Goal: Task Accomplishment & Management: Manage account settings

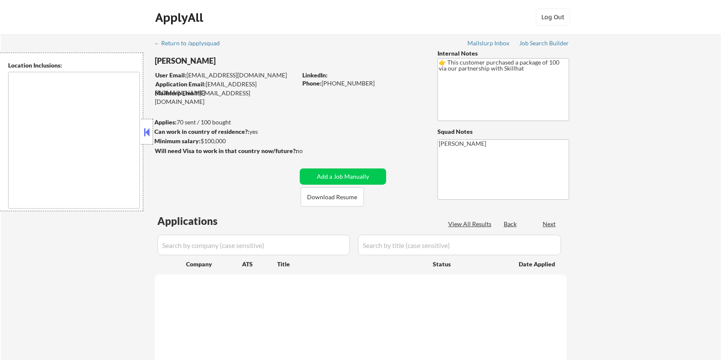
type textarea "[GEOGRAPHIC_DATA], ON [GEOGRAPHIC_DATA], ON [GEOGRAPHIC_DATA], ON [GEOGRAPHIC_D…"
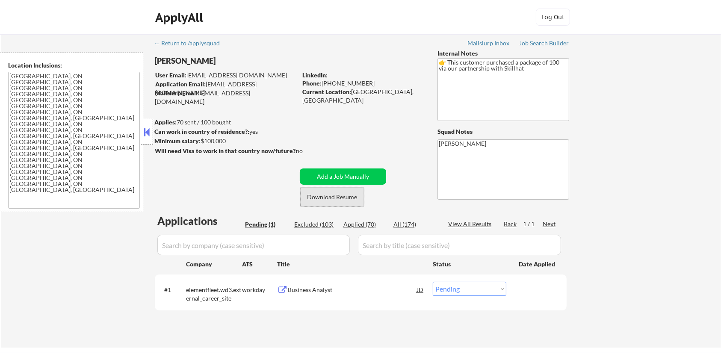
click at [311, 195] on button "Download Resume" at bounding box center [332, 196] width 63 height 19
click at [298, 287] on div "Business Analyst" at bounding box center [352, 290] width 129 height 9
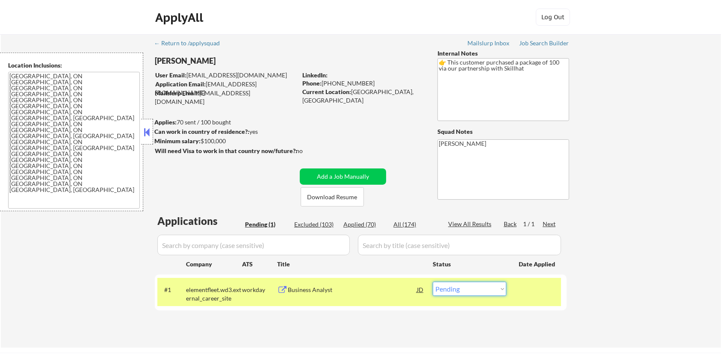
click at [480, 291] on select "Choose an option... Pending Applied Excluded (Questions) Excluded (Expired) Exc…" at bounding box center [470, 289] width 74 height 14
click at [433, 282] on select "Choose an option... Pending Applied Excluded (Questions) Excluded (Expired) Exc…" at bounding box center [470, 289] width 74 height 14
click at [311, 221] on div "Excluded (103)" at bounding box center [315, 224] width 43 height 9
select select ""excluded__other_""
select select ""excluded""
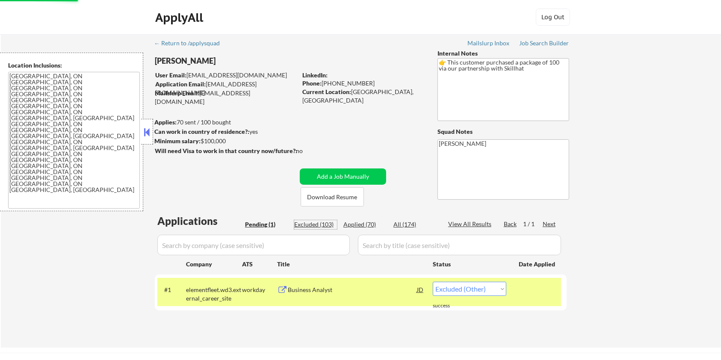
select select ""excluded""
select select ""excluded__expired_""
select select ""excluded__location_""
select select ""excluded__expired_""
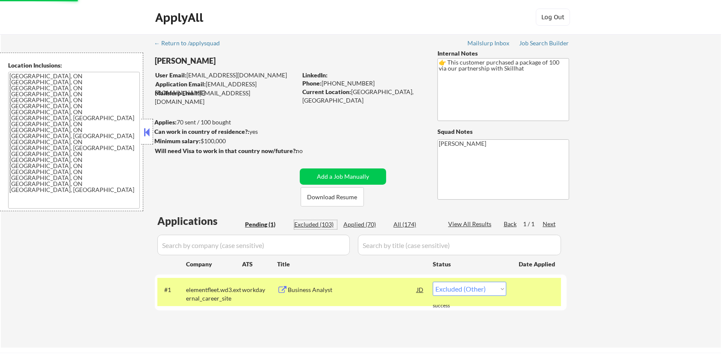
select select ""excluded__other_""
select select ""excluded__expired_""
select select ""excluded""
select select ""excluded__expired_""
select select ""excluded__other_""
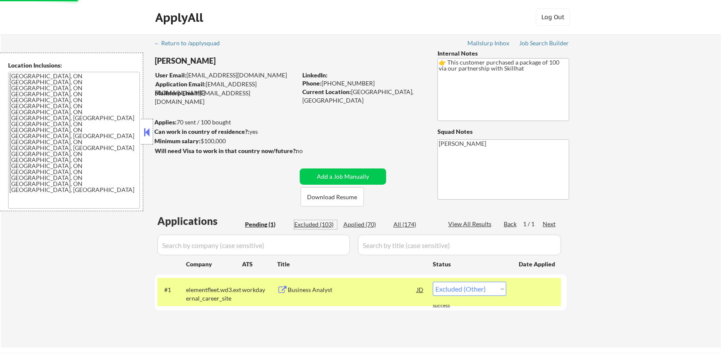
select select ""excluded__other_""
select select ""excluded__expired_""
select select ""excluded__other_""
select select ""excluded__bad_match_""
select select ""excluded__expired_""
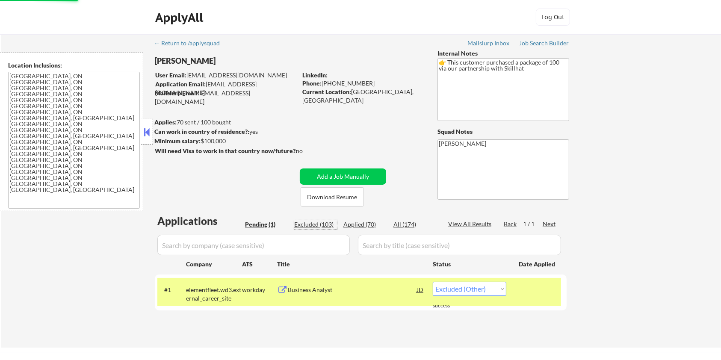
select select ""excluded__expired_""
select select ""excluded__other_""
select select ""excluded""
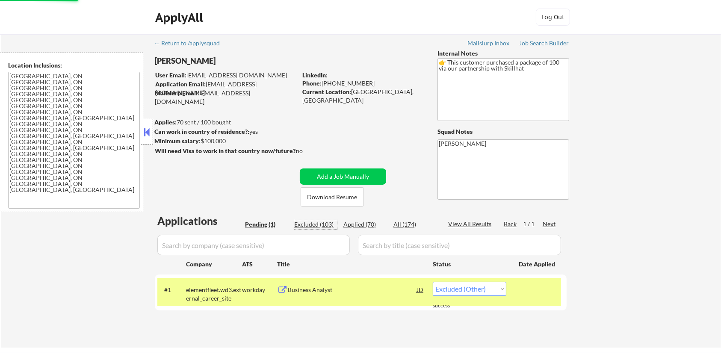
select select ""excluded__expired_""
select select ""excluded""
select select ""excluded__expired_""
select select ""excluded__location_""
select select ""excluded__other_""
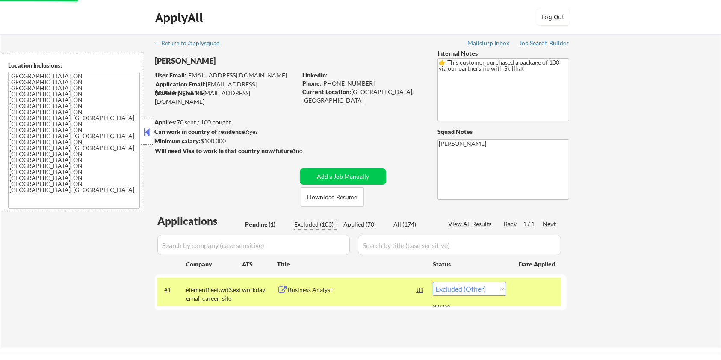
select select ""excluded__other_""
select select ""excluded__bad_match_""
select select ""excluded__other_""
select select ""excluded__expired_""
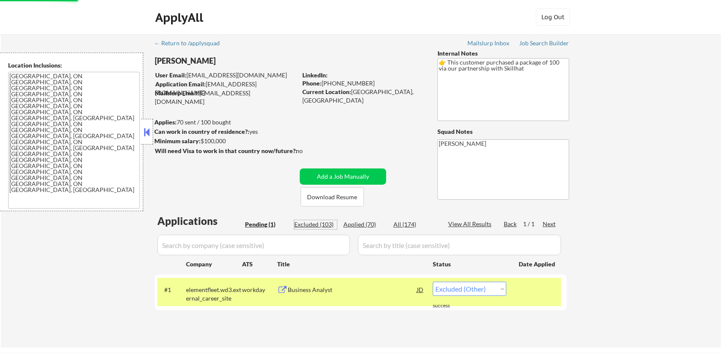
select select ""excluded__expired_""
select select ""excluded""
select select ""excluded__expired_""
select select ""excluded__other_""
select select ""excluded__expired_""
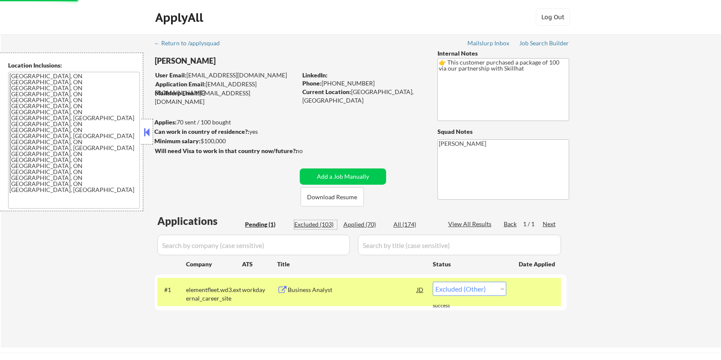
select select ""excluded__bad_match_""
select select ""excluded""
select select ""excluded__expired_""
select select ""excluded__other_""
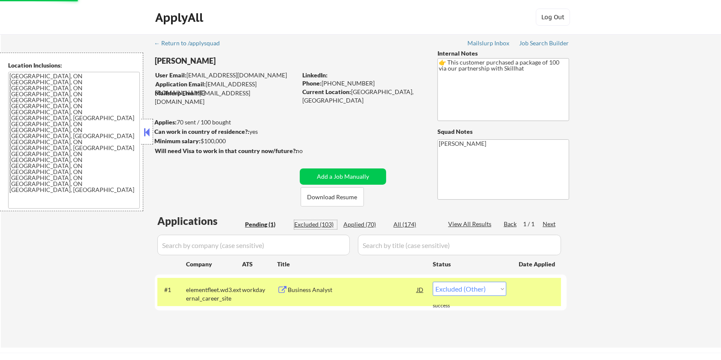
select select ""excluded__expired_""
select select ""excluded__bad_match_""
select select ""excluded""
select select ""excluded__other_""
select select ""excluded__bad_match_""
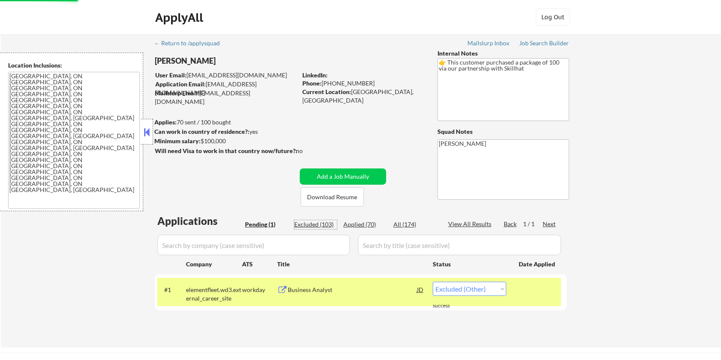
select select ""excluded__expired_""
select select ""excluded__bad_match_""
select select ""excluded__expired_""
select select ""excluded__location_""
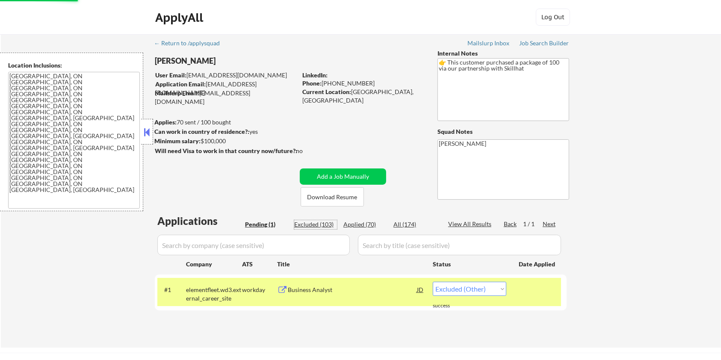
select select ""excluded__other_""
select select ""excluded__bad_match_""
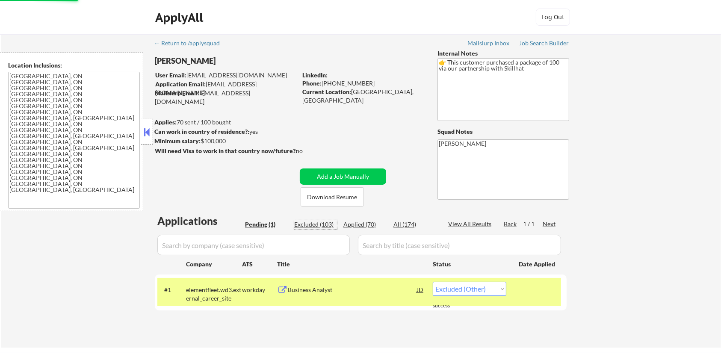
select select ""excluded__bad_match_""
select select ""excluded""
select select ""excluded__other_""
select select ""excluded""
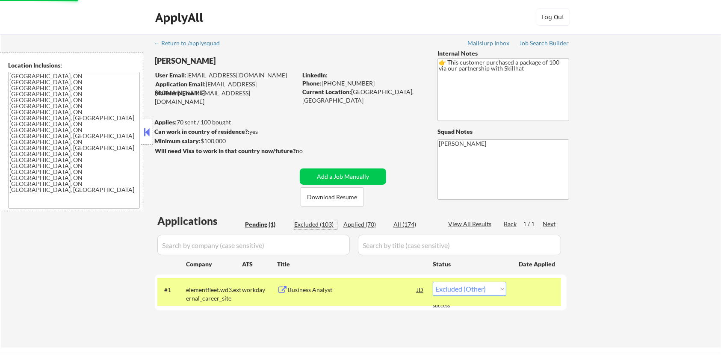
select select ""excluded__expired_""
select select ""excluded__other_""
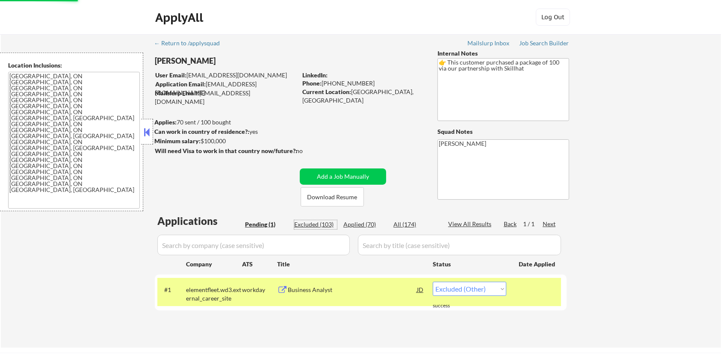
select select ""excluded""
select select ""excluded__expired_""
select select ""excluded__other_""
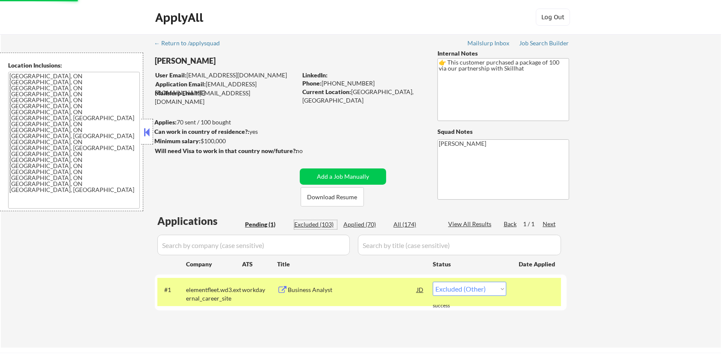
select select ""excluded__expired_""
select select ""excluded""
select select ""excluded__other_""
select select ""excluded__expired_""
select select ""excluded""
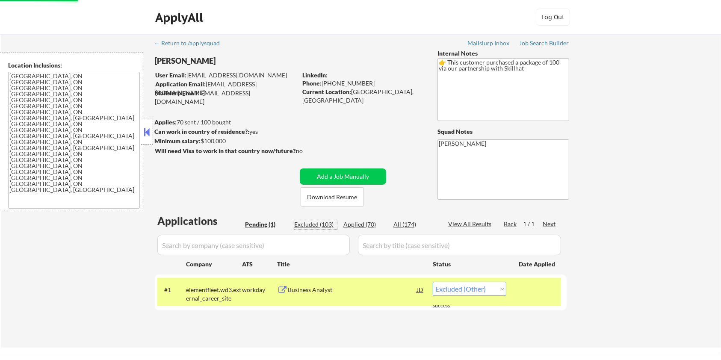
select select ""excluded__expired_""
select select ""excluded""
select select ""excluded__bad_match_""
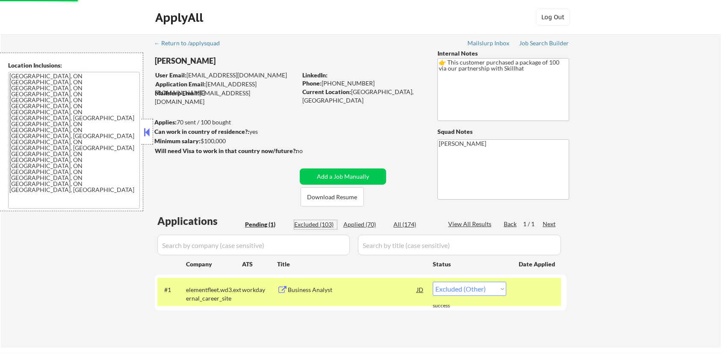
select select ""excluded""
select select ""excluded__other_""
select select ""excluded""
select select ""excluded__bad_match_""
select select ""excluded__expired_""
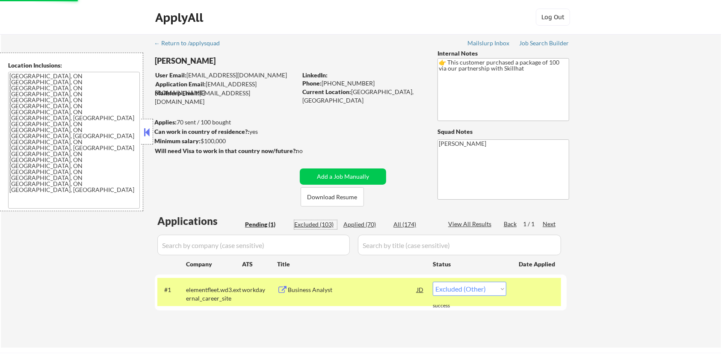
select select ""excluded__bad_match_""
select select ""excluded""
select select ""excluded__bad_match_""
select select ""excluded__expired_""
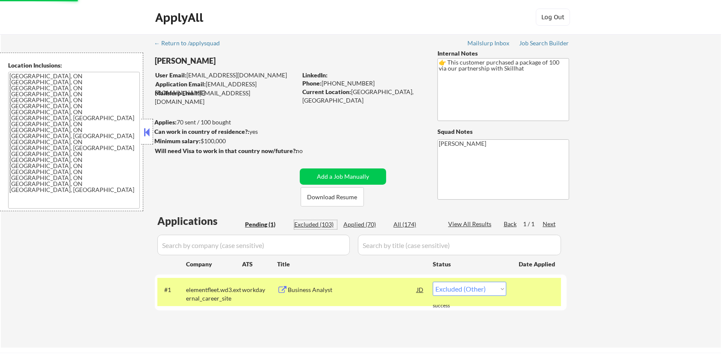
select select ""excluded__expired_""
select select ""excluded""
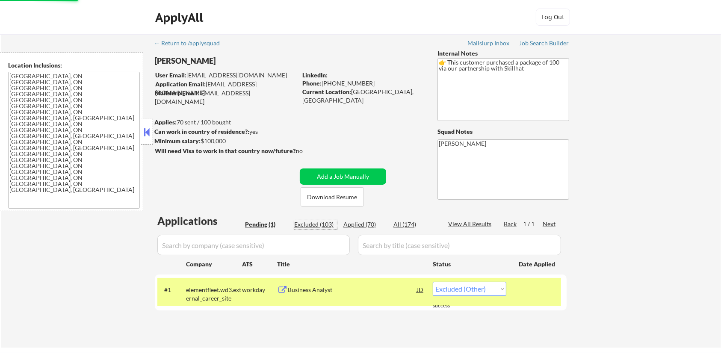
select select ""excluded""
select select ""excluded__bad_match_""
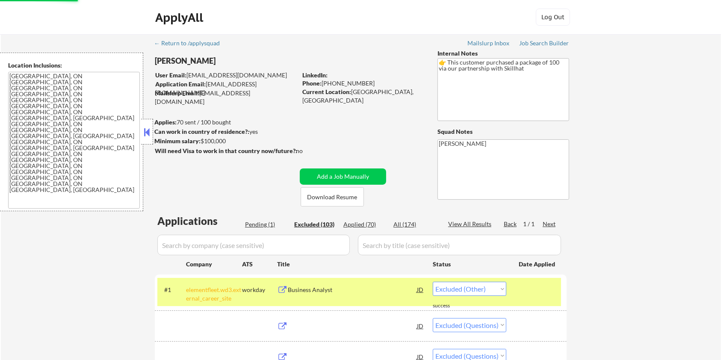
select select ""excluded__salary_""
select select ""excluded""
select select ""excluded__expired_""
select select ""excluded""
select select ""excluded__expired_""
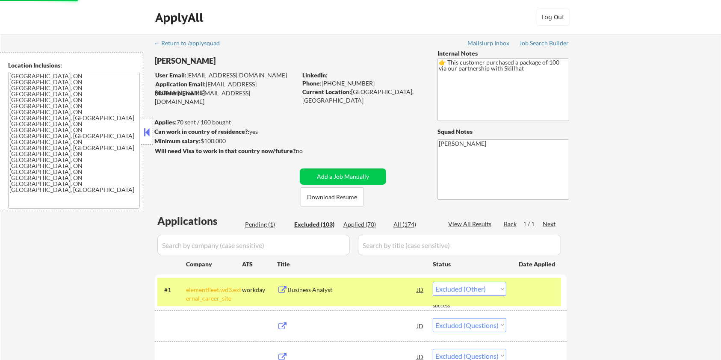
select select ""excluded__location_""
select select ""excluded__other_""
select select ""excluded__bad_match_""
select select ""excluded__other_""
select select ""excluded__expired_""
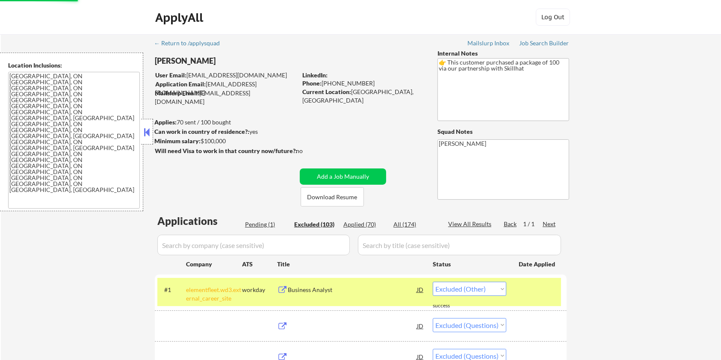
select select ""excluded""
select select ""excluded__expired_""
select select ""excluded__other_""
select select ""excluded__expired_""
select select ""excluded__bad_match_""
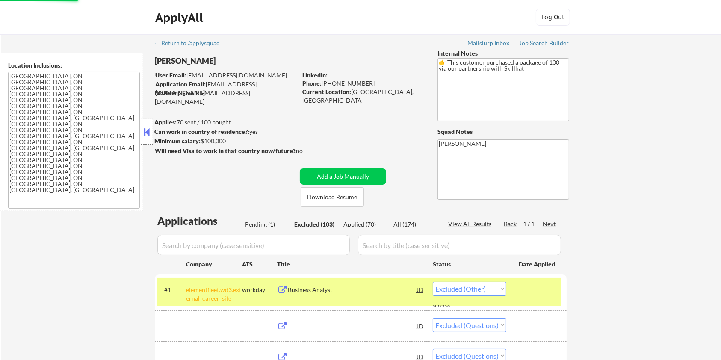
select select ""excluded""
select select ""excluded__expired_""
select select ""excluded__other_""
select select ""excluded__expired_""
select select ""excluded__bad_match_""
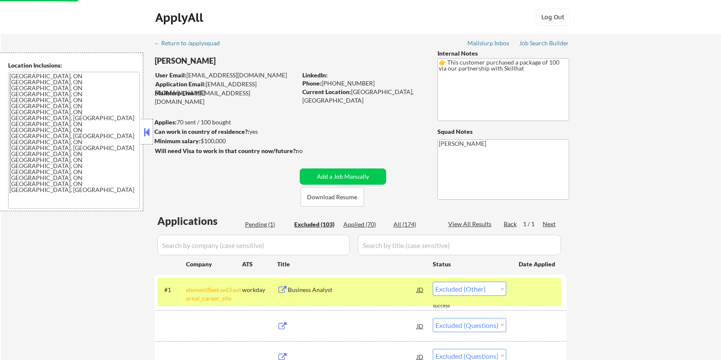
select select ""excluded""
select select ""excluded__other_""
select select ""excluded__bad_match_""
select select ""excluded__expired_""
select select ""excluded__bad_match_""
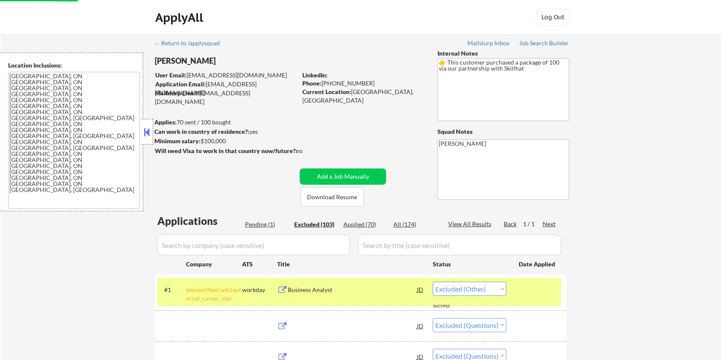
select select ""excluded__expired_""
select select ""excluded__location_""
select select ""excluded__other_""
select select ""excluded__bad_match_""
select select ""excluded""
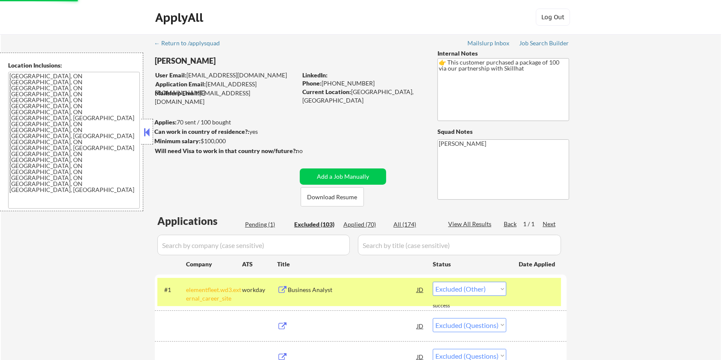
select select ""excluded__other_""
select select ""excluded""
select select ""excluded__expired_""
select select ""excluded__other_""
select select ""excluded""
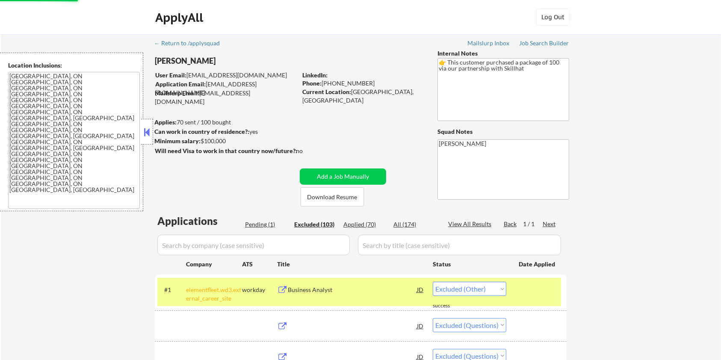
select select ""excluded__expired_""
select select ""excluded__other_""
select select ""excluded__expired_""
select select ""excluded""
select select ""excluded__other_""
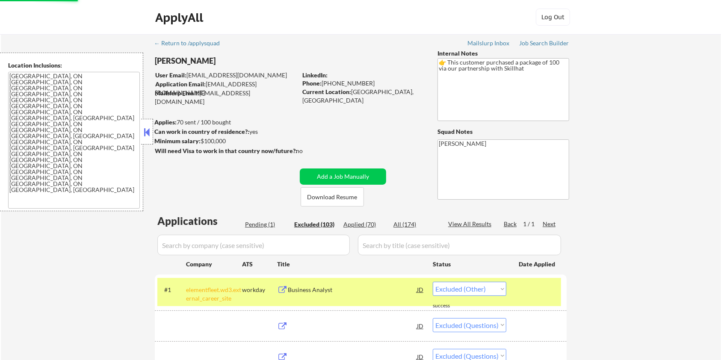
select select ""excluded__expired_""
select select ""excluded""
select select ""excluded__expired_""
select select ""excluded""
select select ""excluded__bad_match_""
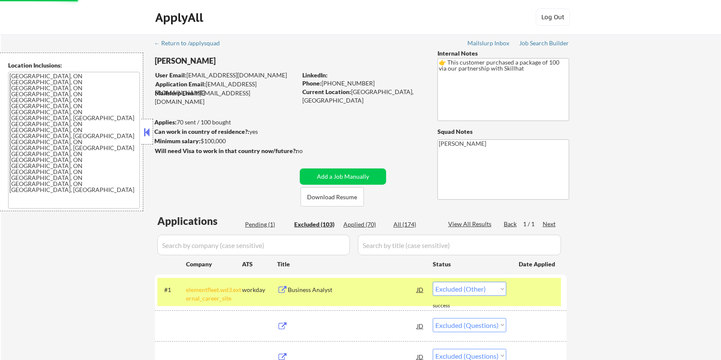
select select ""excluded""
select select ""excluded__other_""
select select ""excluded""
select select ""excluded__bad_match_""
select select ""excluded__expired_""
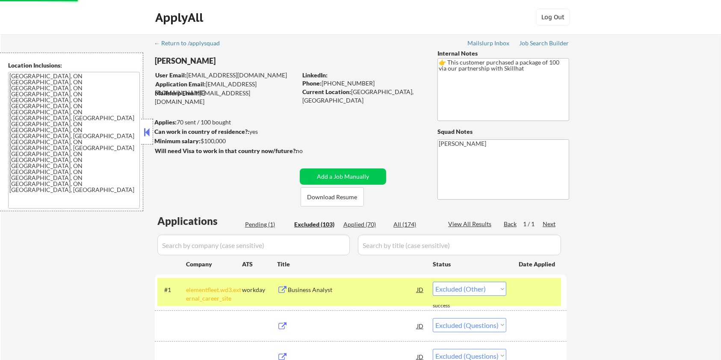
select select ""excluded__bad_match_""
select select ""excluded""
select select ""excluded__bad_match_""
select select ""excluded__expired_""
select select ""excluded""
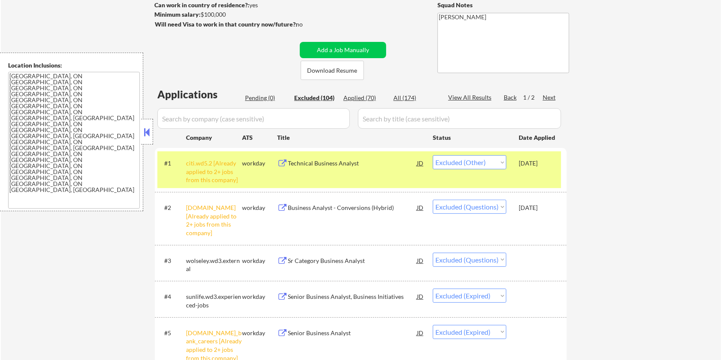
scroll to position [228, 0]
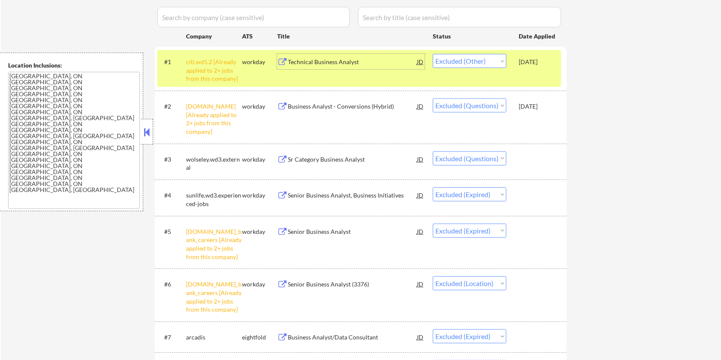
click at [315, 58] on div "Technical Business Analyst" at bounding box center [352, 62] width 129 height 9
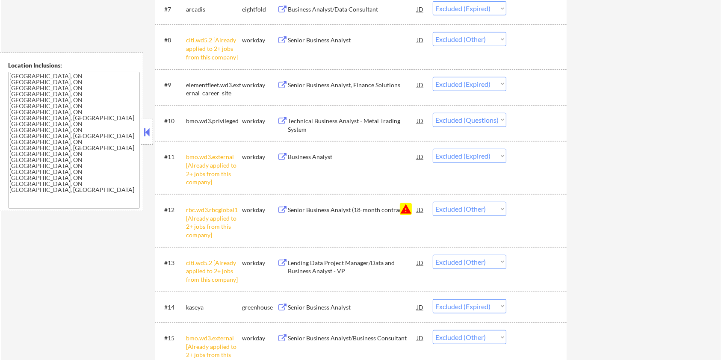
scroll to position [627, 0]
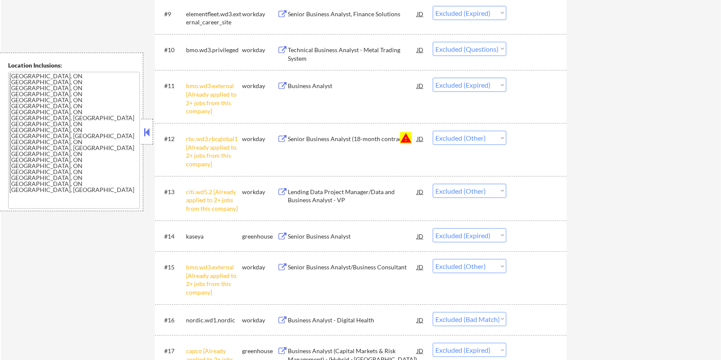
click at [321, 266] on div "Senior Business Analyst/Business Consultant" at bounding box center [352, 267] width 129 height 9
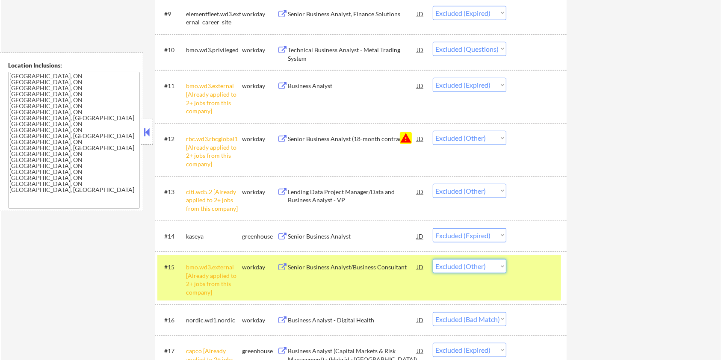
click at [495, 266] on select "Choose an option... Pending Applied Excluded (Questions) Excluded (Expired) Exc…" at bounding box center [470, 266] width 74 height 14
click at [433, 259] on select "Choose an option... Pending Applied Excluded (Questions) Excluded (Expired) Exc…" at bounding box center [470, 266] width 74 height 14
select select ""excluded__bad_match_""
select select ""excluded__expired_""
select select ""excluded__other_""
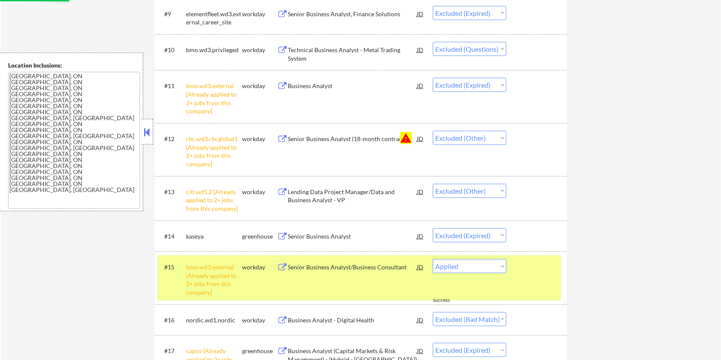
select select ""excluded__salary_""
select select ""excluded""
select select ""excluded__expired_""
select select ""excluded""
select select ""excluded__expired_""
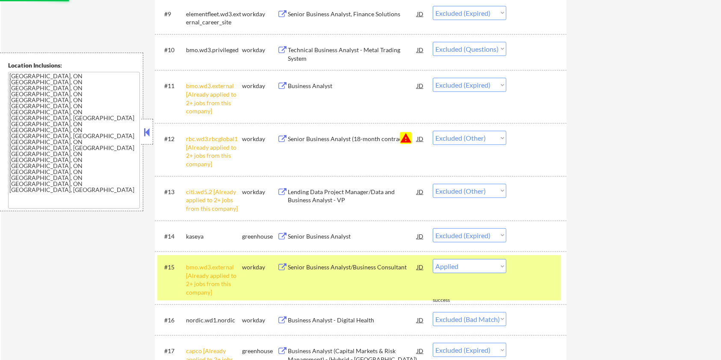
select select ""excluded__location_""
select select ""excluded__other_""
select select ""excluded__bad_match_""
select select ""excluded__other_""
select select ""excluded__expired_""
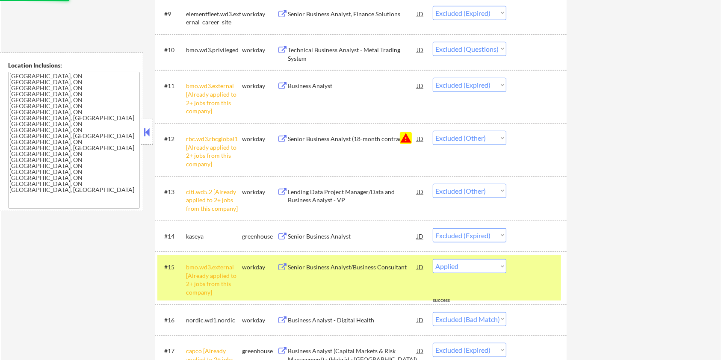
select select ""excluded""
select select ""excluded__expired_""
select select ""excluded__other_""
select select ""excluded__expired_""
select select ""excluded__bad_match_""
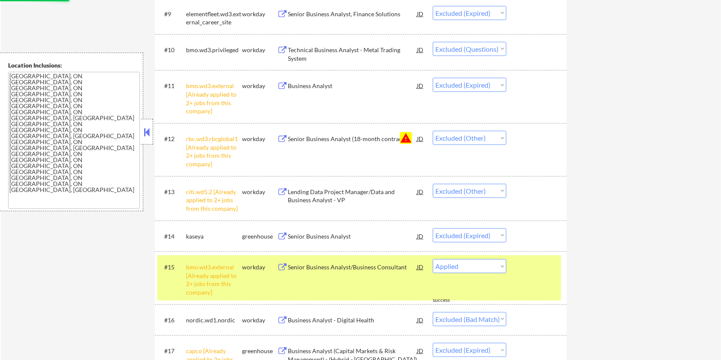
select select ""excluded""
select select ""excluded__expired_""
select select ""excluded__other_""
select select ""excluded__expired_""
select select ""excluded__bad_match_""
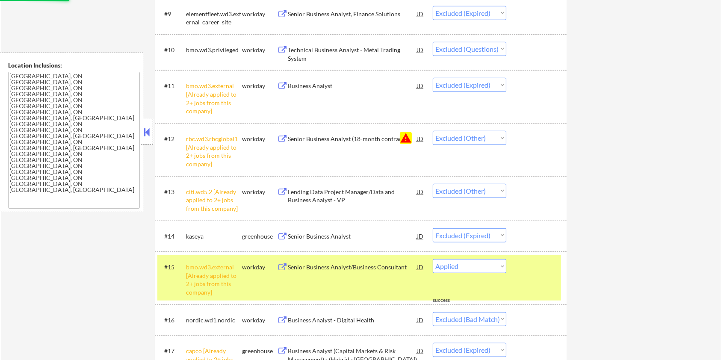
select select ""excluded""
select select ""excluded__other_""
select select ""excluded__bad_match_""
select select ""excluded__expired_""
select select ""excluded__bad_match_""
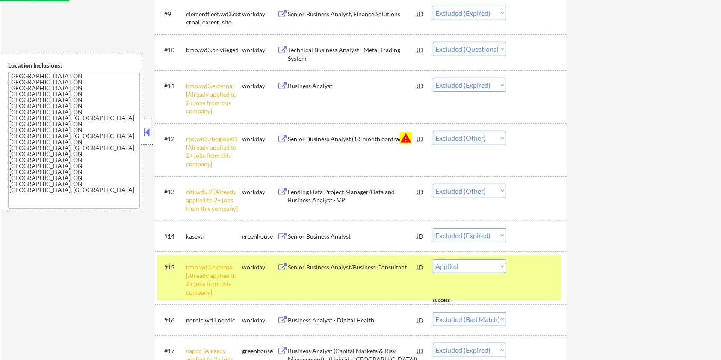
select select ""excluded__expired_""
select select ""excluded__location_""
select select ""excluded__other_""
select select ""excluded__bad_match_""
select select ""excluded""
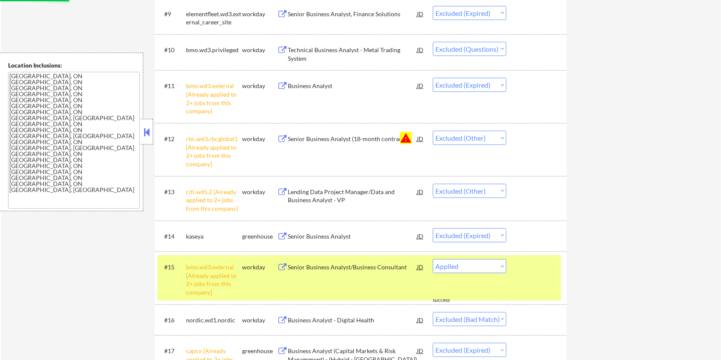
select select ""excluded__other_""
select select ""excluded""
select select ""excluded__expired_""
select select ""excluded__other_""
select select ""excluded""
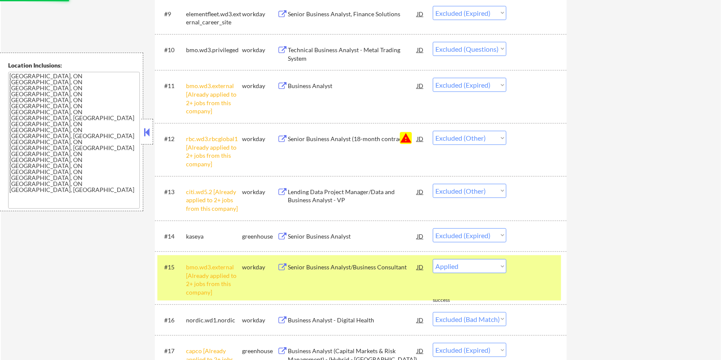
select select ""excluded__expired_""
select select ""excluded__other_""
select select ""excluded__expired_""
select select ""excluded""
select select ""excluded__other_""
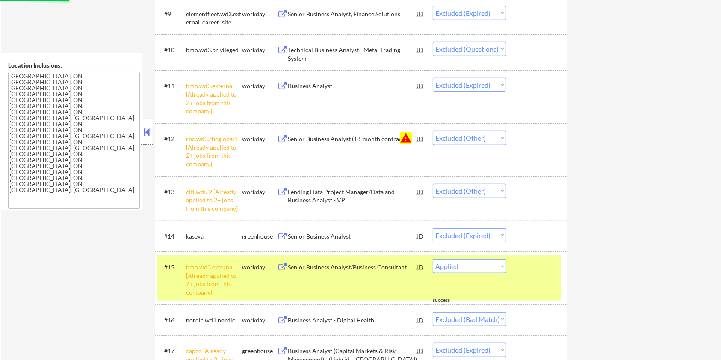
select select ""excluded__expired_""
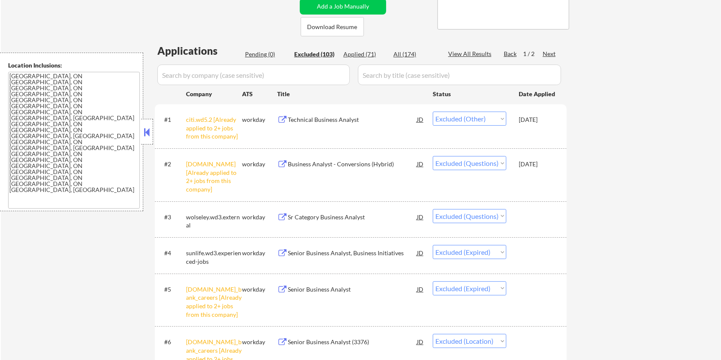
scroll to position [15, 0]
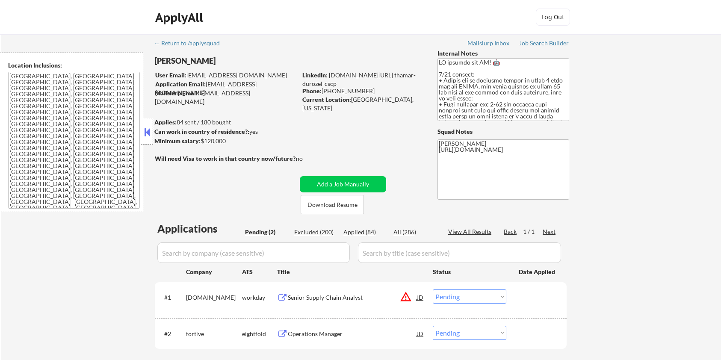
select select ""pending""
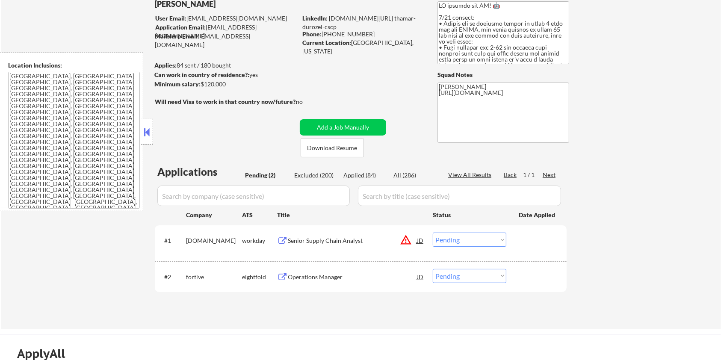
click at [311, 240] on div "Senior Supply Chain Analyst" at bounding box center [352, 241] width 129 height 9
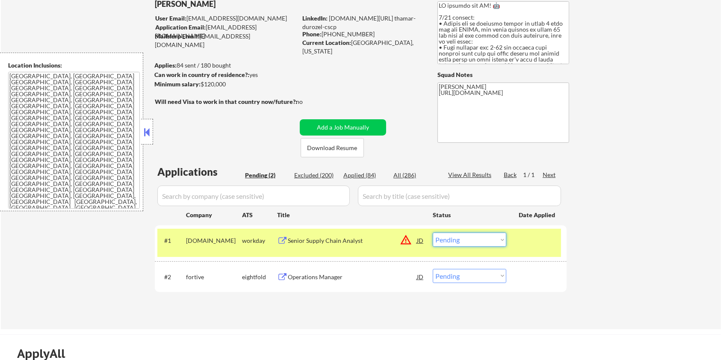
click at [482, 242] on select "Choose an option... Pending Applied Excluded (Questions) Excluded (Expired) Exc…" at bounding box center [470, 240] width 74 height 14
click at [433, 233] on select "Choose an option... Pending Applied Excluded (Questions) Excluded (Expired) Exc…" at bounding box center [470, 240] width 74 height 14
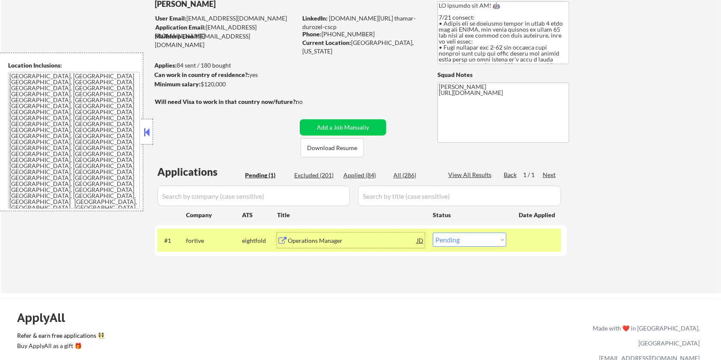
click at [315, 239] on div "Operations Manager" at bounding box center [352, 241] width 129 height 9
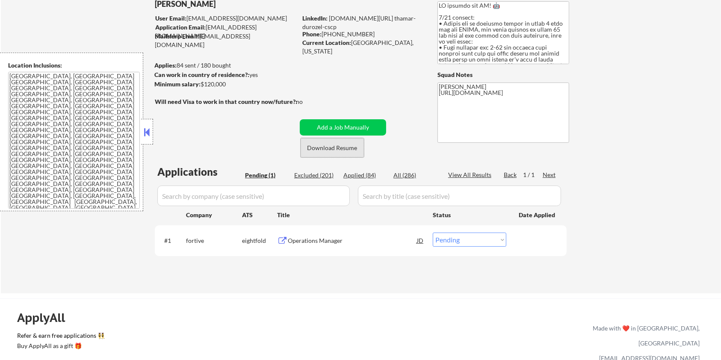
click at [325, 145] on button "Download Resume" at bounding box center [332, 147] width 63 height 19
click at [500, 243] on select "Choose an option... Pending Applied Excluded (Questions) Excluded (Expired) Exc…" at bounding box center [470, 240] width 74 height 14
select select ""applied""
click at [433, 233] on select "Choose an option... Pending Applied Excluded (Questions) Excluded (Expired) Exc…" at bounding box center [470, 240] width 74 height 14
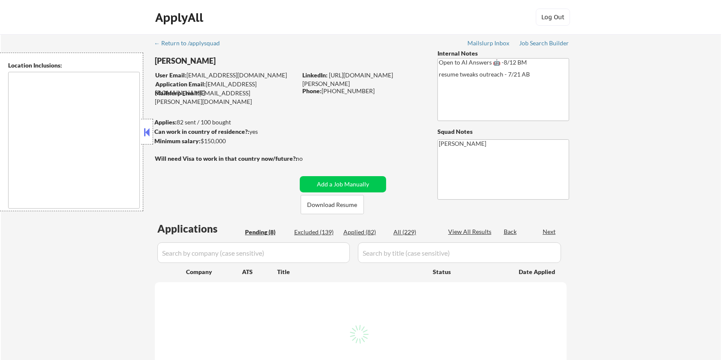
select select ""pending""
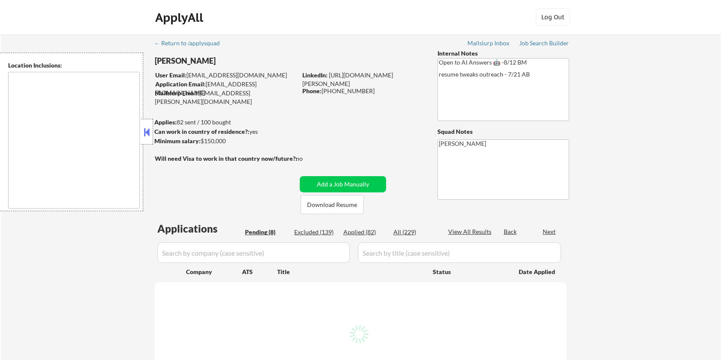
select select ""pending""
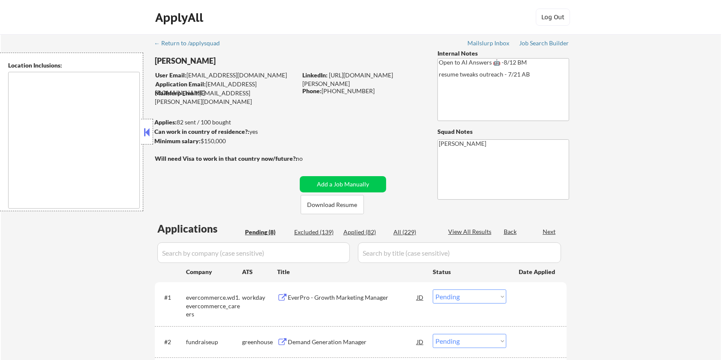
type textarea "remote"
click at [326, 204] on button "Download Resume" at bounding box center [332, 204] width 63 height 19
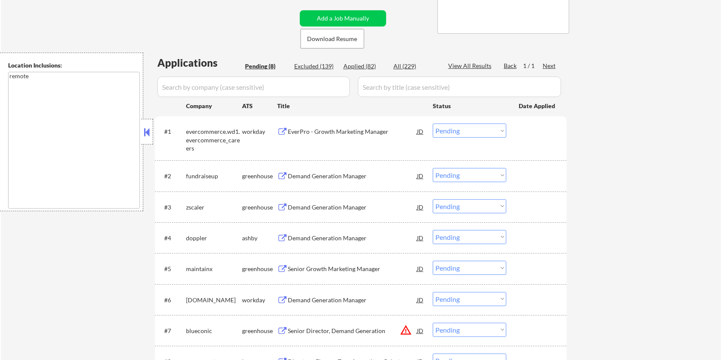
scroll to position [228, 0]
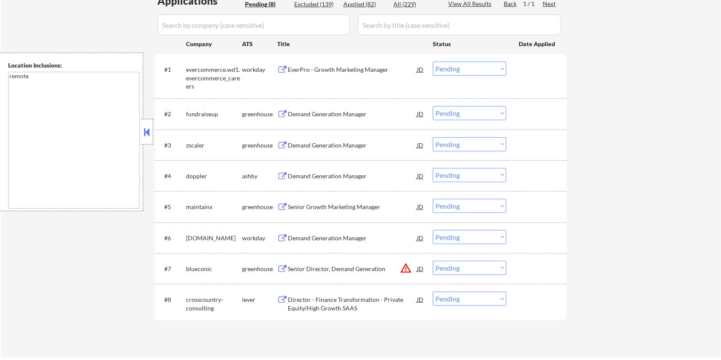
click at [338, 171] on div "Demand Generation Manager" at bounding box center [352, 175] width 129 height 15
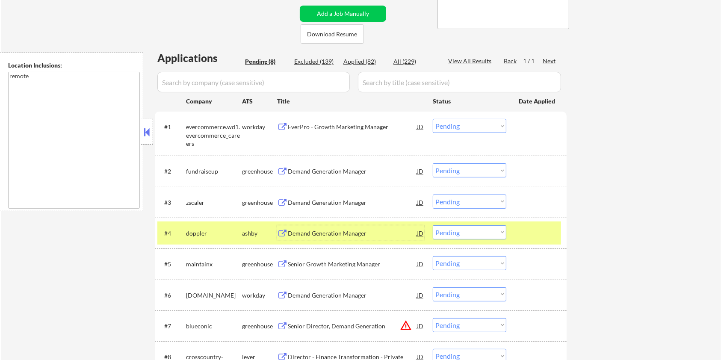
scroll to position [171, 0]
click at [493, 236] on select "Choose an option... Pending Applied Excluded (Questions) Excluded (Expired) Exc…" at bounding box center [470, 232] width 74 height 14
click at [433, 225] on select "Choose an option... Pending Applied Excluded (Questions) Excluded (Expired) Exc…" at bounding box center [470, 232] width 74 height 14
select select ""pending""
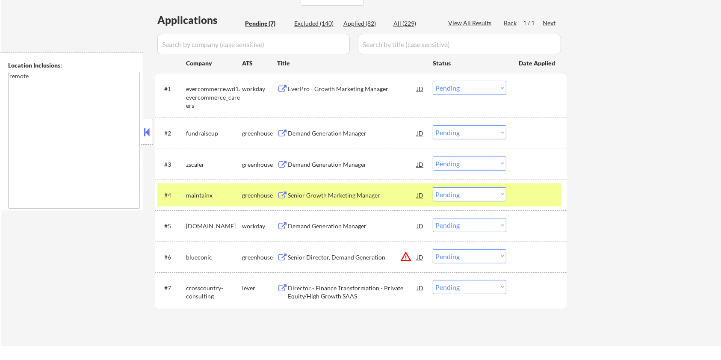
scroll to position [228, 0]
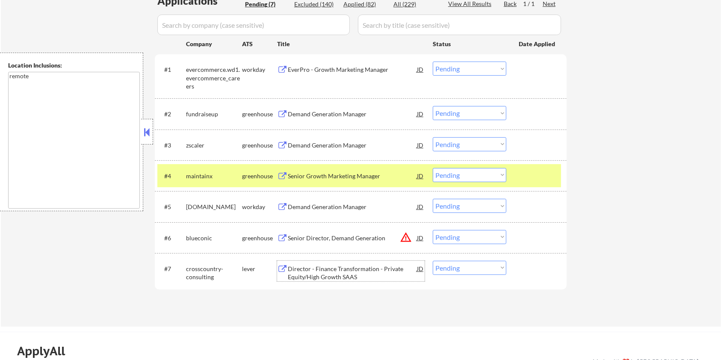
click at [303, 269] on div "Director - Finance Transformation - Private Equity/High Growth SAAS" at bounding box center [352, 273] width 129 height 17
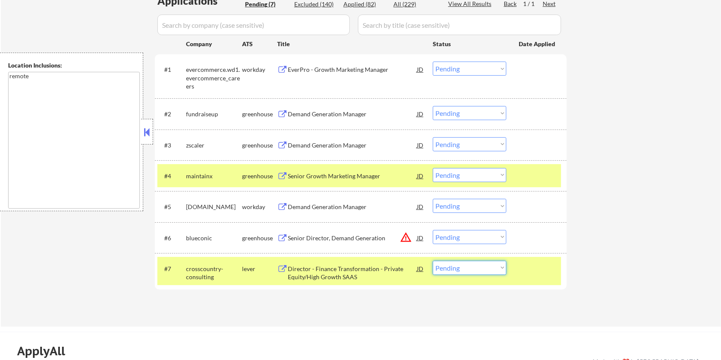
click at [470, 268] on select "Choose an option... Pending Applied Excluded (Questions) Excluded (Expired) Exc…" at bounding box center [470, 268] width 74 height 14
select select ""excluded__bad_match_""
click at [433, 261] on select "Choose an option... Pending Applied Excluded (Questions) Excluded (Expired) Exc…" at bounding box center [470, 268] width 74 height 14
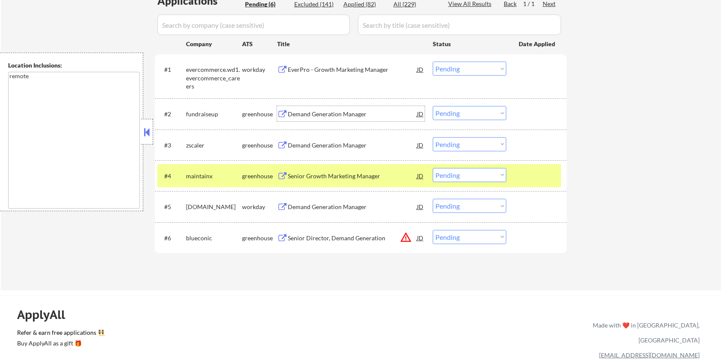
click at [301, 112] on div "Demand Generation Manager" at bounding box center [352, 114] width 129 height 9
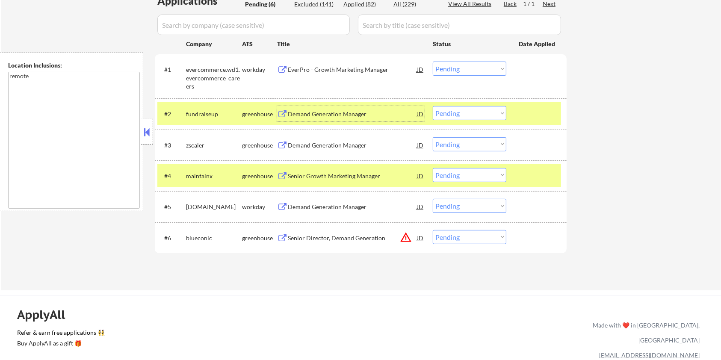
click at [418, 113] on div "JD" at bounding box center [420, 113] width 9 height 15
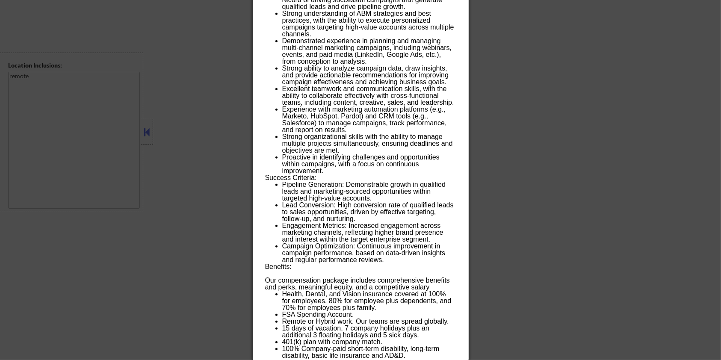
scroll to position [705, 0]
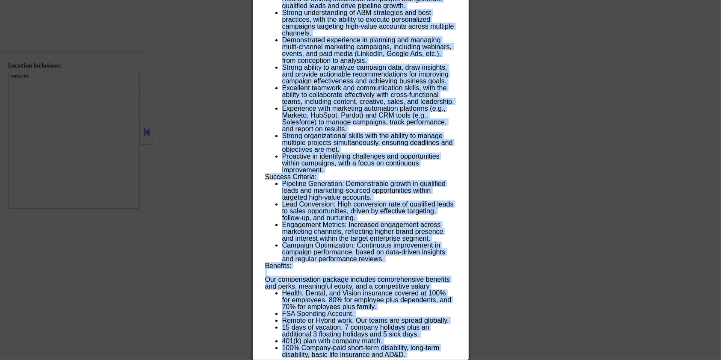
drag, startPoint x: 263, startPoint y: 37, endPoint x: 428, endPoint y: 356, distance: 358.7
copy div "Demand Generation Manager fundraiseup USA (EST and CST) - Remote AI Location Ch…"
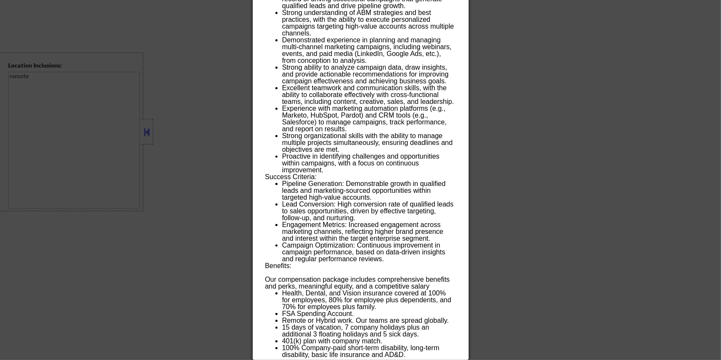
click at [549, 152] on div at bounding box center [360, 180] width 721 height 360
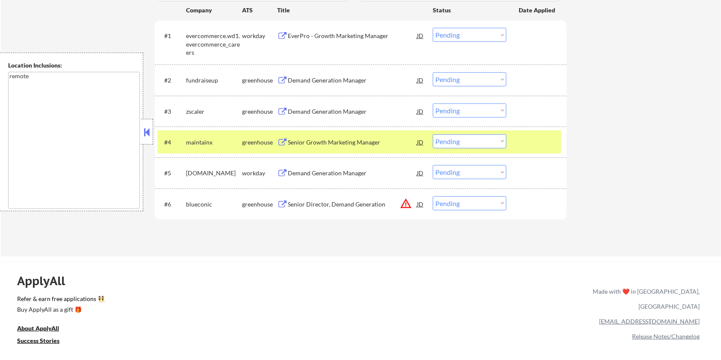
scroll to position [254, 0]
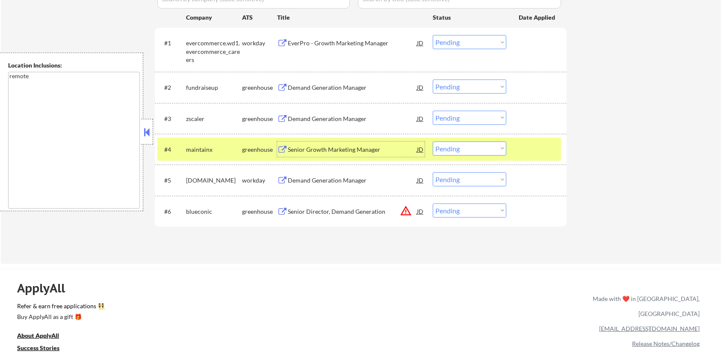
click at [381, 145] on div "Senior Growth Marketing Manager" at bounding box center [352, 149] width 129 height 9
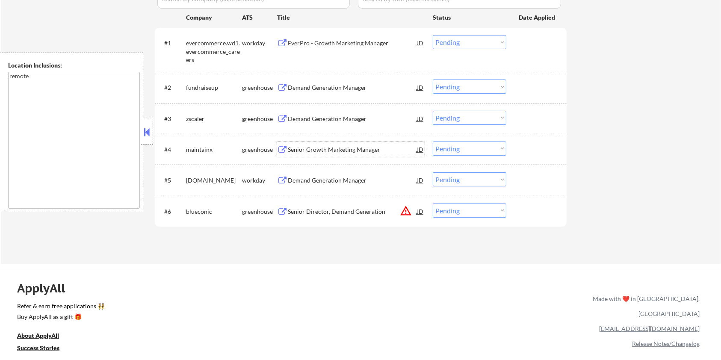
click at [463, 88] on select "Choose an option... Pending Applied Excluded (Questions) Excluded (Expired) Exc…" at bounding box center [470, 87] width 74 height 14
click at [433, 80] on select "Choose an option... Pending Applied Excluded (Questions) Excluded (Expired) Exc…" at bounding box center [470, 87] width 74 height 14
select select ""pending""
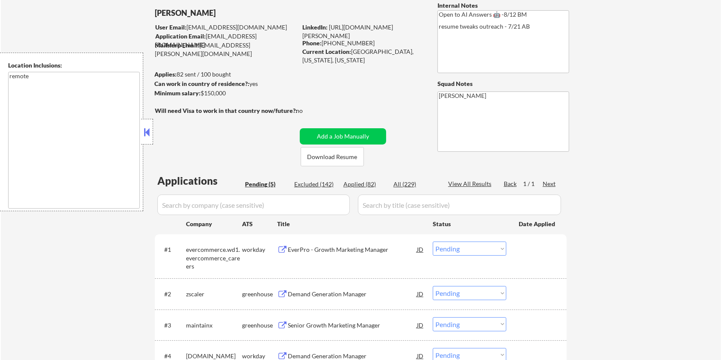
scroll to position [27, 0]
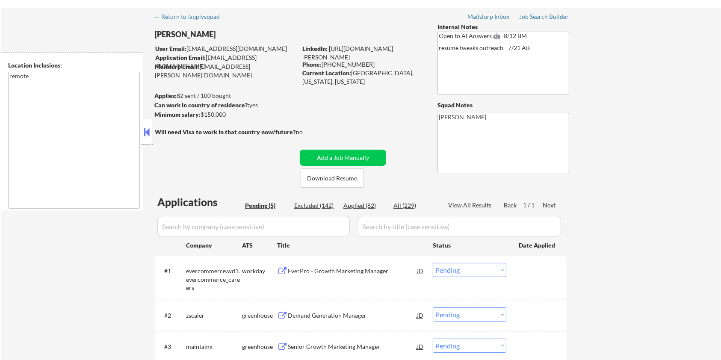
drag, startPoint x: 229, startPoint y: 115, endPoint x: 202, endPoint y: 116, distance: 27.0
click at [202, 116] on div "Minimum salary: $150,000" at bounding box center [225, 114] width 142 height 9
copy div "$150,000"
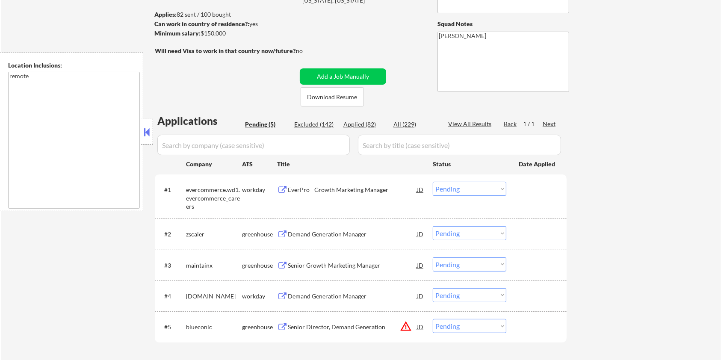
scroll to position [140, 0]
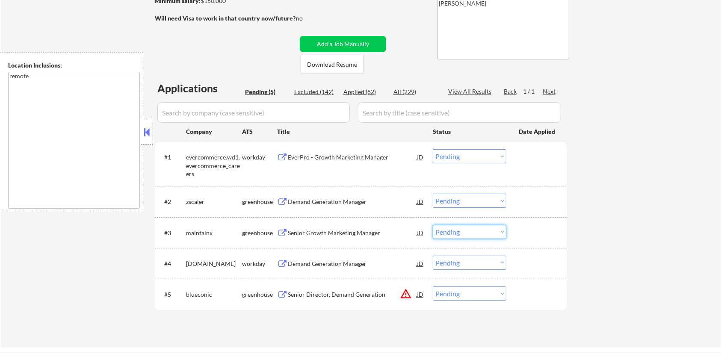
click at [468, 233] on select "Choose an option... Pending Applied Excluded (Questions) Excluded (Expired) Exc…" at bounding box center [470, 232] width 74 height 14
click at [433, 225] on select "Choose an option... Pending Applied Excluded (Questions) Excluded (Expired) Exc…" at bounding box center [470, 232] width 74 height 14
select select ""pending""
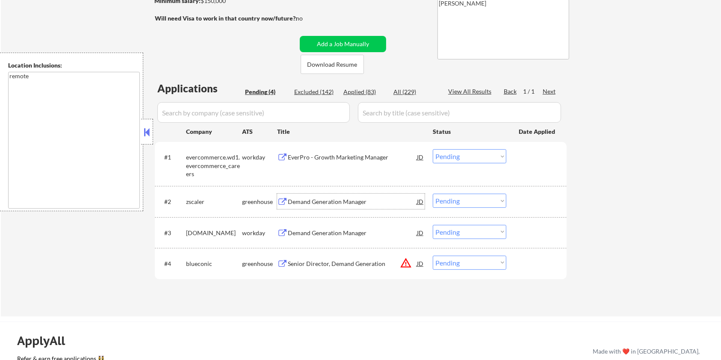
click at [298, 199] on div "Demand Generation Manager" at bounding box center [352, 202] width 129 height 9
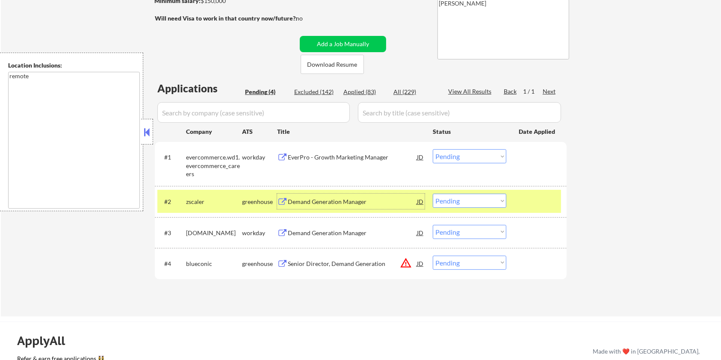
click at [482, 205] on select "Choose an option... Pending Applied Excluded (Questions) Excluded (Expired) Exc…" at bounding box center [470, 201] width 74 height 14
click at [433, 194] on select "Choose an option... Pending Applied Excluded (Questions) Excluded (Expired) Exc…" at bounding box center [470, 201] width 74 height 14
select select ""pending""
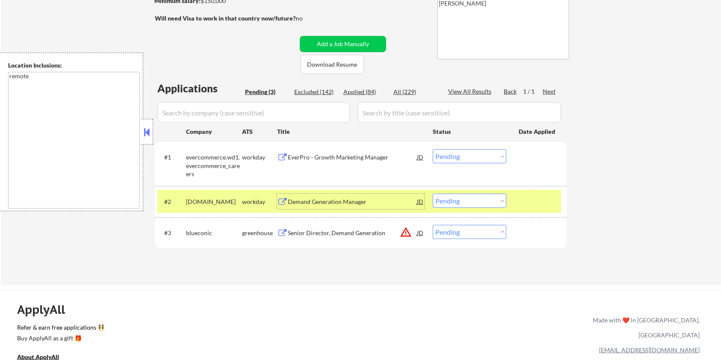
click at [323, 196] on div "Demand Generation Manager" at bounding box center [352, 201] width 129 height 15
